Goal: Task Accomplishment & Management: Complete application form

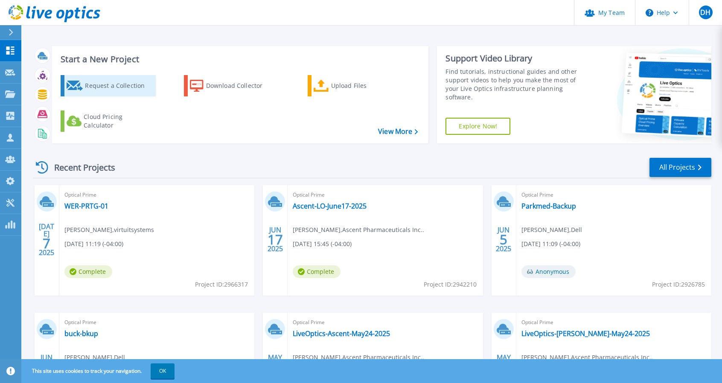
click at [114, 85] on div "Request a Collection" at bounding box center [119, 85] width 68 height 17
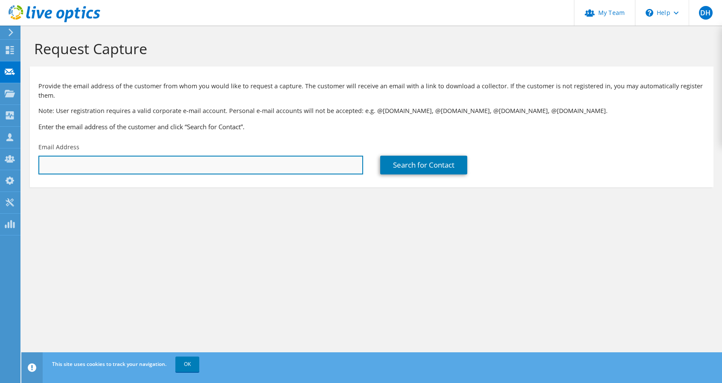
click at [203, 168] on input "text" at bounding box center [200, 165] width 325 height 19
paste input "[PERSON_NAME][EMAIL_ADDRESS][PERSON_NAME][DOMAIN_NAME]"
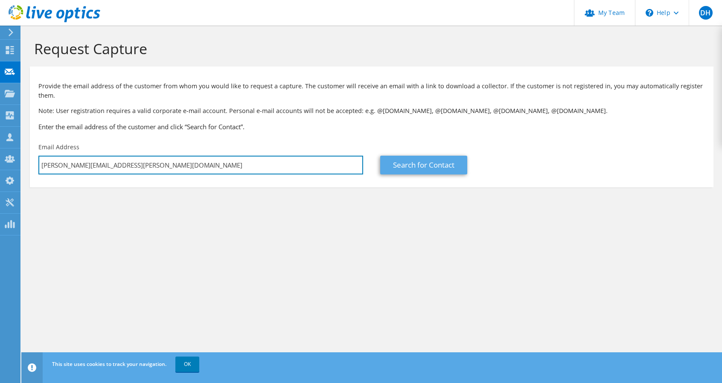
type input "[PERSON_NAME][EMAIL_ADDRESS][PERSON_NAME][DOMAIN_NAME]"
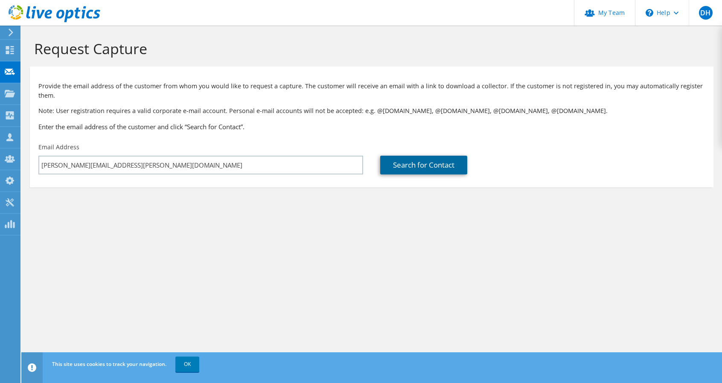
click at [433, 170] on link "Search for Contact" at bounding box center [423, 165] width 87 height 19
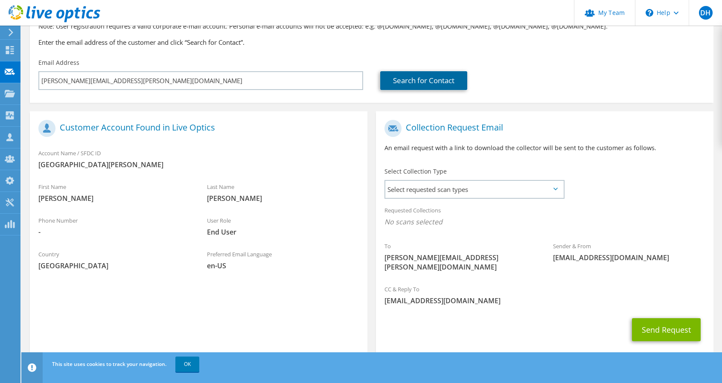
scroll to position [93, 0]
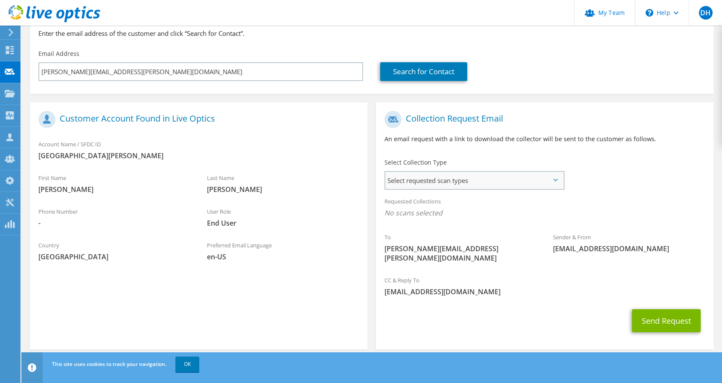
click at [435, 180] on span "Select requested scan types" at bounding box center [474, 180] width 178 height 17
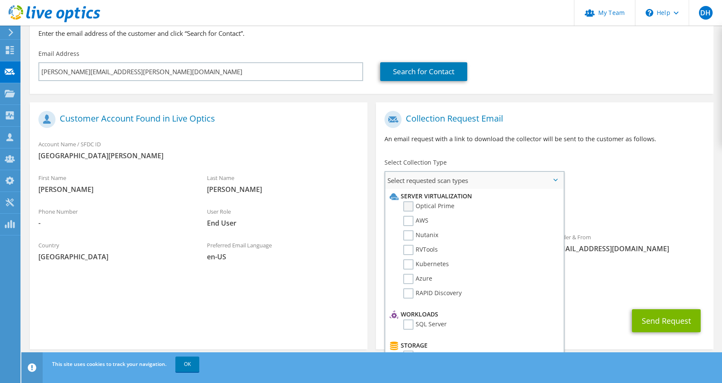
click at [430, 208] on label "Optical Prime" at bounding box center [428, 206] width 51 height 10
click at [0, 0] on input "Optical Prime" at bounding box center [0, 0] width 0 height 0
click at [609, 197] on div "Requested Collections No scans selected Optical Prime" at bounding box center [544, 209] width 337 height 34
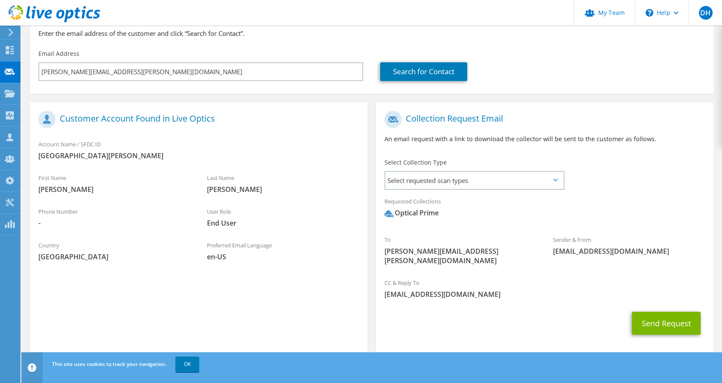
click at [546, 168] on div "Select Collection Type Select requested scan types Server Virtualization Optica…" at bounding box center [474, 173] width 180 height 30
click at [539, 181] on span "Select requested scan types" at bounding box center [474, 180] width 178 height 17
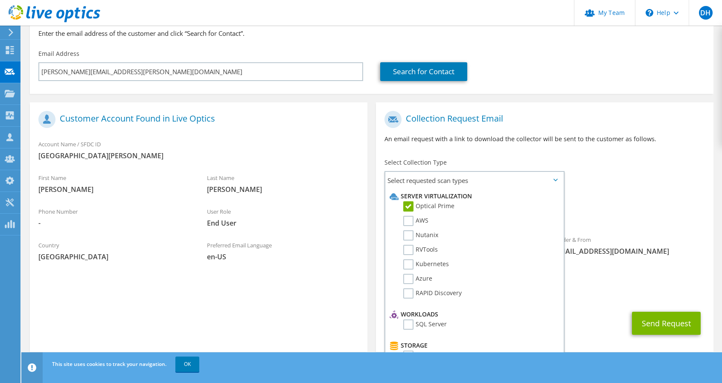
click at [639, 185] on div "To [PERSON_NAME][EMAIL_ADDRESS][PERSON_NAME][DOMAIN_NAME] Sender & From [EMAIL_…" at bounding box center [544, 190] width 337 height 167
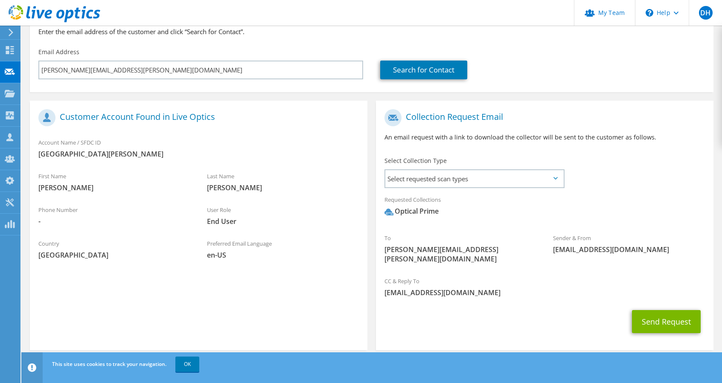
scroll to position [96, 0]
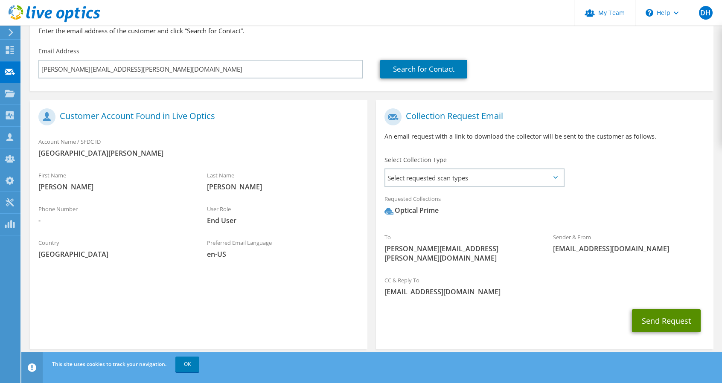
click at [671, 317] on button "Send Request" at bounding box center [666, 320] width 69 height 23
